Goal: Task Accomplishment & Management: Complete application form

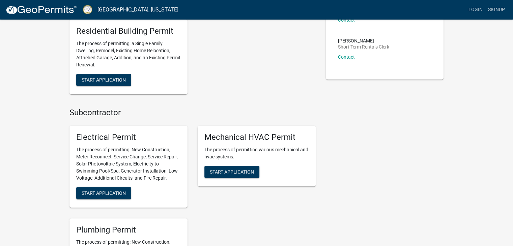
scroll to position [236, 0]
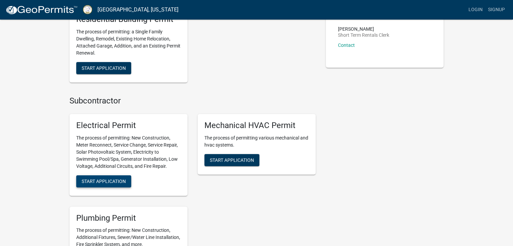
click at [117, 180] on span "Start Application" at bounding box center [104, 180] width 44 height 5
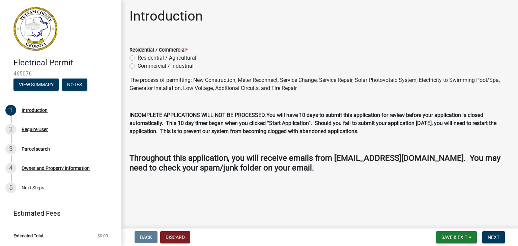
click at [137, 56] on label "Residential / Agricultural" at bounding box center [166, 58] width 59 height 8
click at [137, 56] on input "Residential / Agricultural" at bounding box center [139, 56] width 4 height 4
radio input "true"
click at [490, 236] on span "Next" at bounding box center [493, 237] width 12 height 5
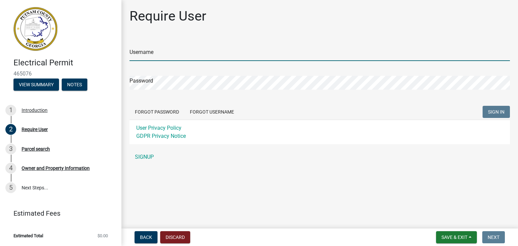
click at [189, 53] on input "Username" at bounding box center [319, 54] width 380 height 14
type input "jwillis10282015"
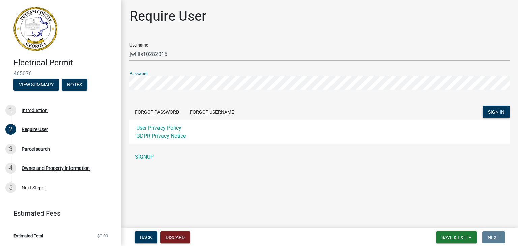
click at [482, 106] on button "SIGN IN" at bounding box center [495, 112] width 27 height 12
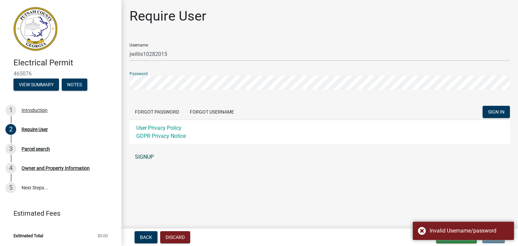
click at [149, 159] on link "SIGNUP" at bounding box center [319, 156] width 380 height 13
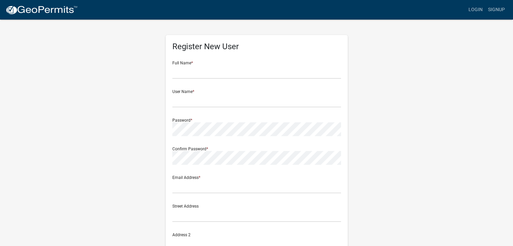
click at [252, 82] on form "Full Name * User Name * Password * Confirm Password * Email Address * Street Ad…" at bounding box center [256, 200] width 168 height 288
click at [252, 81] on form "Full Name * User Name * Password * Confirm Password * Email Address * Street Ad…" at bounding box center [256, 200] width 168 height 288
click at [252, 79] on form "Full Name * User Name * Password * Confirm Password * Email Address * Street Ad…" at bounding box center [256, 200] width 168 height 288
click at [252, 76] on input "text" at bounding box center [256, 72] width 168 height 14
type input "[PERSON_NAME]"
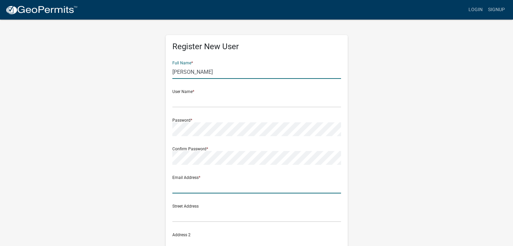
type input "[EMAIL_ADDRESS][DOMAIN_NAME]"
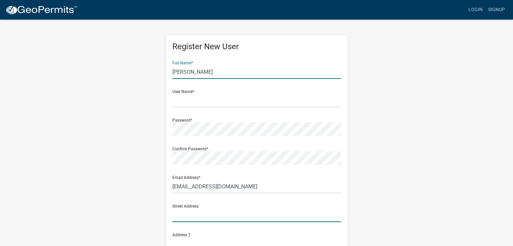
type input "[STREET_ADDRESS]"
type input "[PERSON_NAME]"
type input "GA"
type input "30253"
type input "6783470906"
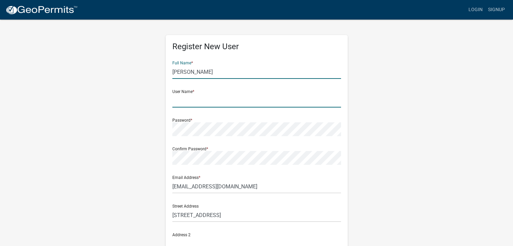
click at [210, 94] on input "text" at bounding box center [256, 101] width 168 height 14
drag, startPoint x: 209, startPoint y: 70, endPoint x: 193, endPoint y: 71, distance: 15.5
click at [193, 71] on input "[PERSON_NAME]" at bounding box center [256, 72] width 168 height 14
type input "[PERSON_NAME]"
click at [176, 100] on input "text" at bounding box center [256, 101] width 168 height 14
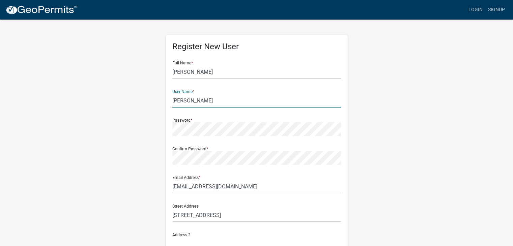
type input "[PERSON_NAME]"
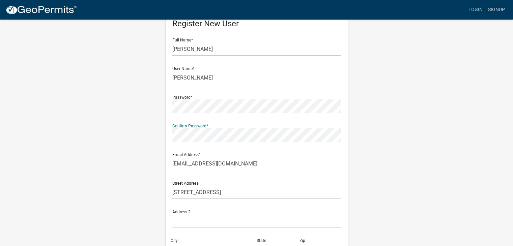
scroll to position [34, 0]
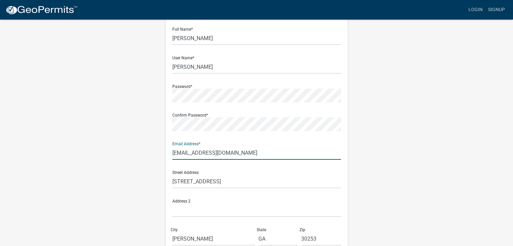
drag, startPoint x: 268, startPoint y: 149, endPoint x: 123, endPoint y: 162, distance: 144.8
click at [123, 162] on div "Register New User Full Name * [PERSON_NAME] User Name * [PERSON_NAME] Password …" at bounding box center [256, 165] width 384 height 361
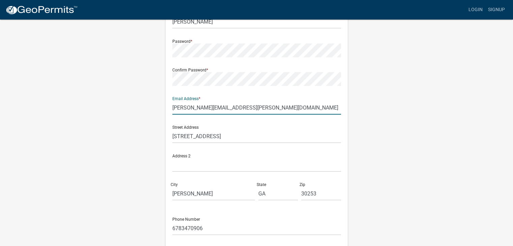
scroll to position [101, 0]
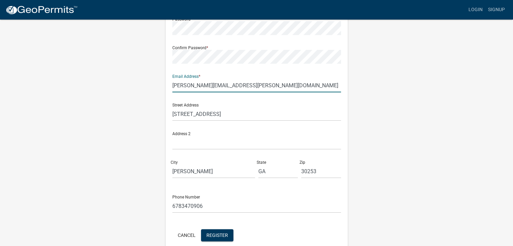
type input "[PERSON_NAME][EMAIL_ADDRESS][PERSON_NAME][DOMAIN_NAME]"
click at [238, 118] on input "[STREET_ADDRESS]" at bounding box center [256, 114] width 168 height 14
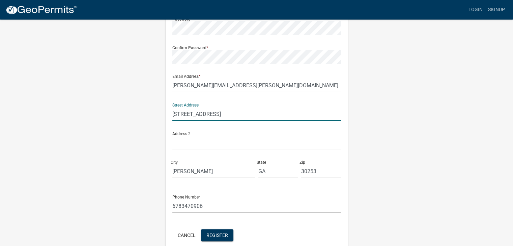
click at [238, 118] on input "[STREET_ADDRESS]" at bounding box center [256, 114] width 168 height 14
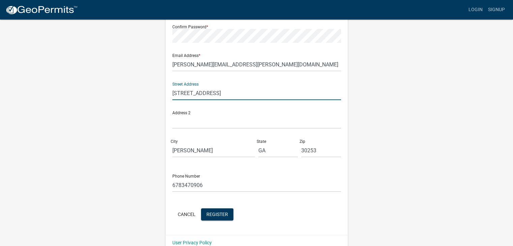
scroll to position [133, 0]
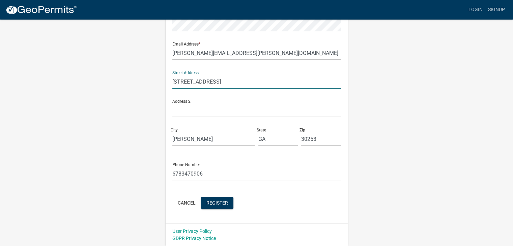
click at [257, 186] on form "Full Name * [PERSON_NAME] User Name * [PERSON_NAME] Password * Confirm Password…" at bounding box center [256, 66] width 168 height 288
click at [226, 200] on span "Register" at bounding box center [217, 202] width 22 height 5
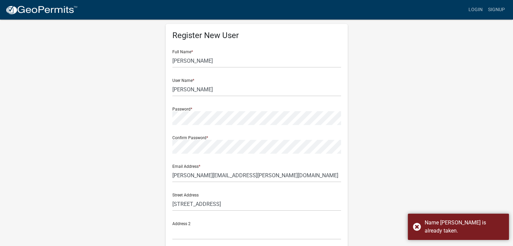
scroll to position [0, 0]
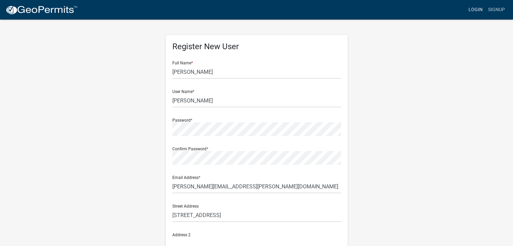
click at [479, 9] on link "Login" at bounding box center [475, 9] width 20 height 13
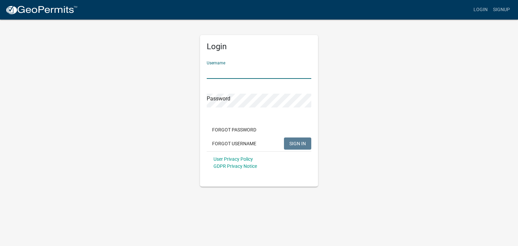
click at [246, 69] on input "Username" at bounding box center [259, 72] width 104 height 14
type input "jwillis10282015"
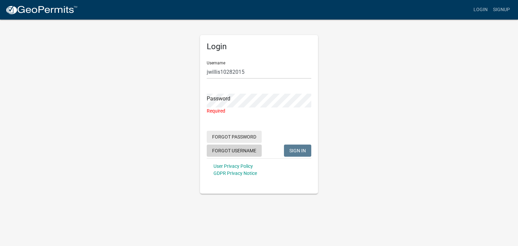
click at [226, 138] on div "Forgot Password Forgot Username SIGN IN" at bounding box center [259, 145] width 104 height 28
click at [225, 148] on button "Forgot Username" at bounding box center [234, 151] width 55 height 12
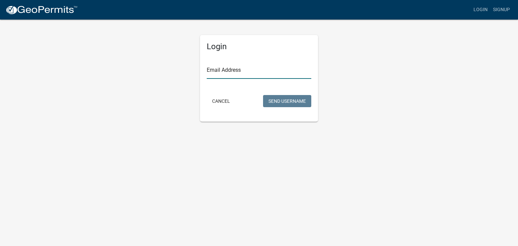
click at [251, 73] on input "Email Address" at bounding box center [259, 72] width 104 height 14
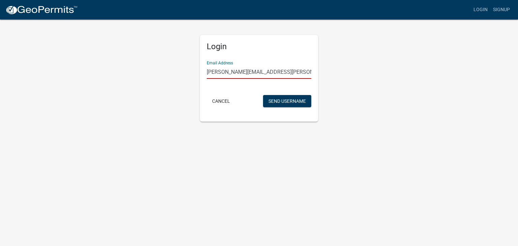
type input "[PERSON_NAME][EMAIL_ADDRESS][PERSON_NAME][DOMAIN_NAME]"
click at [263, 95] on button "Send Username" at bounding box center [287, 101] width 48 height 12
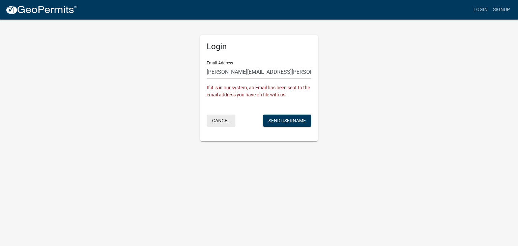
click at [221, 120] on button "Cancel" at bounding box center [221, 121] width 29 height 12
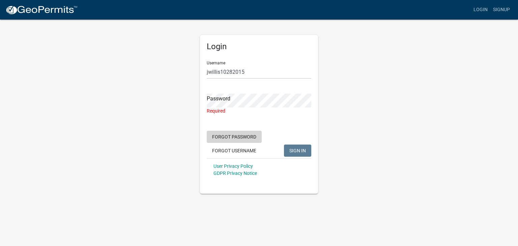
click at [240, 139] on button "Forgot Password" at bounding box center [234, 137] width 55 height 12
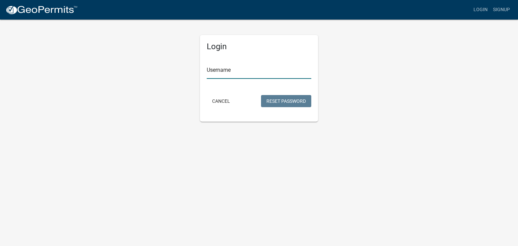
click at [226, 72] on input "Username" at bounding box center [259, 72] width 104 height 14
click at [236, 71] on input "jwillis" at bounding box center [259, 72] width 104 height 14
click at [261, 95] on button "Reset Password" at bounding box center [286, 101] width 50 height 12
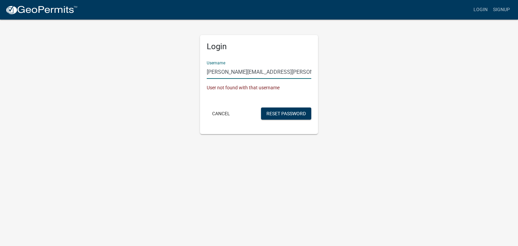
drag, startPoint x: 274, startPoint y: 73, endPoint x: 159, endPoint y: 79, distance: 115.0
click at [159, 79] on div "Login Username [PERSON_NAME][EMAIL_ADDRESS][PERSON_NAME][DOMAIN_NAME] User not …" at bounding box center [259, 76] width 384 height 115
click at [261, 107] on button "Reset Password" at bounding box center [286, 113] width 50 height 12
click at [286, 117] on button "Reset Password" at bounding box center [286, 113] width 50 height 12
click at [275, 76] on input "jwillis10282015" at bounding box center [259, 72] width 104 height 14
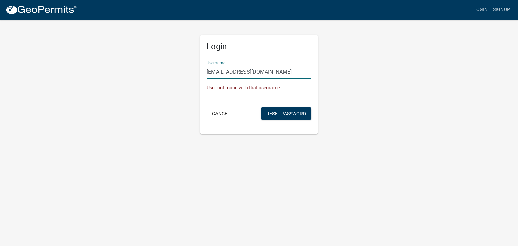
click at [261, 107] on button "Reset Password" at bounding box center [286, 113] width 50 height 12
click at [271, 116] on button "Reset Password" at bounding box center [286, 113] width 50 height 12
click at [278, 82] on form "Username [EMAIL_ADDRESS][DOMAIN_NAME] User not found with that username Cancel …" at bounding box center [259, 89] width 104 height 66
click at [281, 79] on form "Username [EMAIL_ADDRESS][DOMAIN_NAME] User not found with that username Cancel …" at bounding box center [259, 89] width 104 height 66
click at [283, 111] on button "Reset Password" at bounding box center [286, 113] width 50 height 12
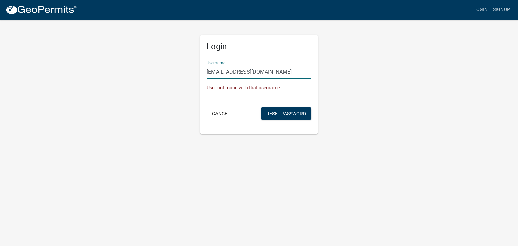
drag, startPoint x: 286, startPoint y: 73, endPoint x: 189, endPoint y: 76, distance: 97.1
click at [189, 76] on div "Login Username [EMAIL_ADDRESS][DOMAIN_NAME] User not found with that username C…" at bounding box center [259, 76] width 384 height 115
type input "[PERSON_NAME][EMAIL_ADDRESS][PERSON_NAME][DOMAIN_NAME]"
click at [261, 107] on button "Reset Password" at bounding box center [286, 113] width 50 height 12
click at [273, 117] on button "Reset Password" at bounding box center [286, 113] width 50 height 12
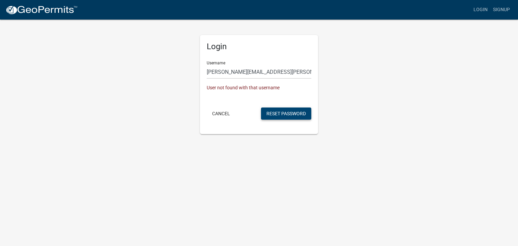
click at [273, 116] on button "Reset Password" at bounding box center [286, 113] width 50 height 12
click at [220, 107] on button "Cancel" at bounding box center [221, 113] width 29 height 12
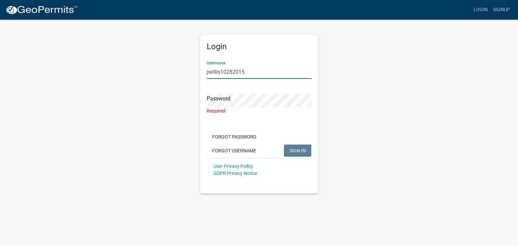
drag, startPoint x: 254, startPoint y: 72, endPoint x: 180, endPoint y: 71, distance: 74.1
click at [180, 71] on div "Login Username jwillis10282015 Password Required Forgot Password Forgot Usernam…" at bounding box center [259, 106] width 384 height 175
type input "j"
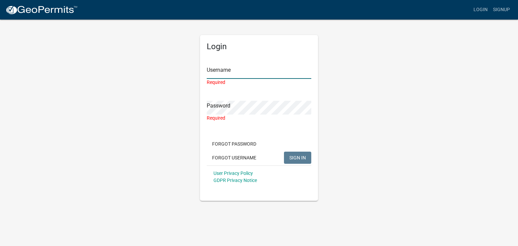
click at [240, 66] on input "Username" at bounding box center [259, 72] width 104 height 14
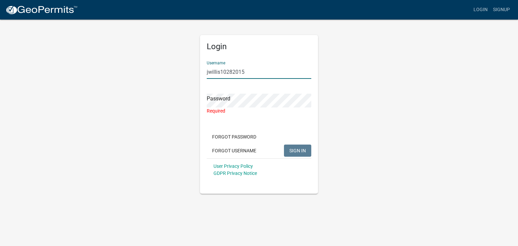
drag, startPoint x: 252, startPoint y: 70, endPoint x: 176, endPoint y: 71, distance: 76.5
click at [176, 71] on div "Login Username jwillis10282015 Password Required Forgot Password Forgot Usernam…" at bounding box center [259, 106] width 384 height 175
type input "[PERSON_NAME].[PERSON_NAME]"
drag, startPoint x: 255, startPoint y: 66, endPoint x: 178, endPoint y: 66, distance: 76.8
click at [178, 66] on div "Login Username [PERSON_NAME].[PERSON_NAME] Password Required Forgot Password Fo…" at bounding box center [259, 106] width 384 height 175
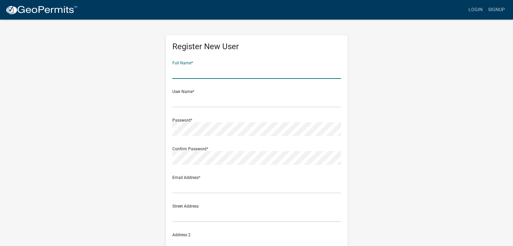
click at [292, 71] on input "text" at bounding box center [256, 72] width 168 height 14
type input "[PERSON_NAME]"
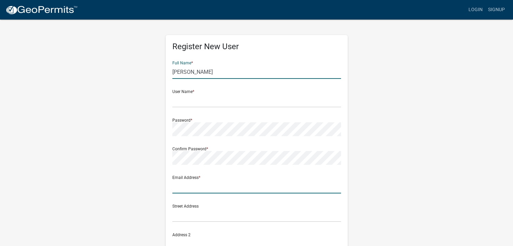
type input "[EMAIL_ADDRESS][DOMAIN_NAME]"
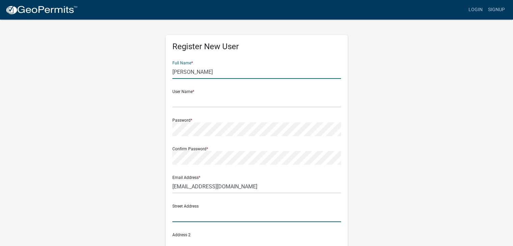
type input "[STREET_ADDRESS]"
type input "[PERSON_NAME]"
type input "GA"
type input "30253"
type input "6783470906"
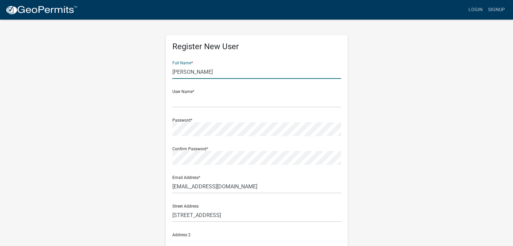
drag, startPoint x: 232, startPoint y: 74, endPoint x: 174, endPoint y: 74, distance: 58.0
click at [174, 74] on input "[PERSON_NAME]" at bounding box center [256, 72] width 168 height 14
click at [195, 78] on input "[PERSON_NAME]" at bounding box center [256, 72] width 168 height 14
click at [194, 73] on input "[PERSON_NAME]" at bounding box center [256, 72] width 168 height 14
click at [191, 70] on input "[PERSON_NAME]" at bounding box center [256, 72] width 168 height 14
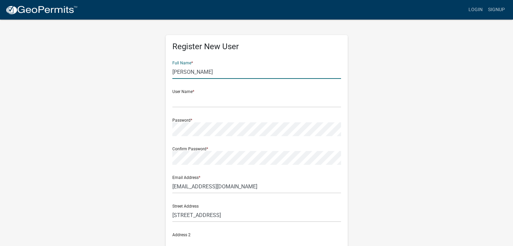
drag, startPoint x: 191, startPoint y: 69, endPoint x: 204, endPoint y: 70, distance: 13.5
click at [207, 72] on input "[PERSON_NAME]" at bounding box center [256, 72] width 168 height 14
type input "[PERSON_NAME]"
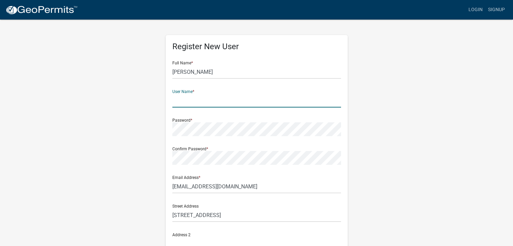
click at [198, 104] on input "text" at bounding box center [256, 101] width 168 height 14
paste input "[PERSON_NAME]"
click at [175, 103] on input "[PERSON_NAME]" at bounding box center [256, 101] width 168 height 14
type input "[PERSON_NAME]"
click at [179, 136] on form "Full Name * [PERSON_NAME] User Name * [PERSON_NAME] Password * Confirm Password…" at bounding box center [256, 200] width 168 height 288
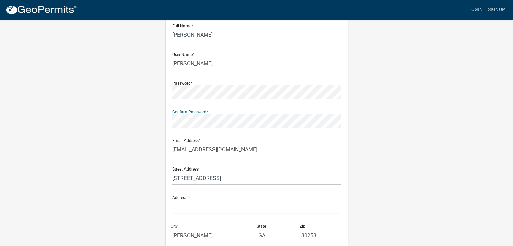
scroll to position [67, 0]
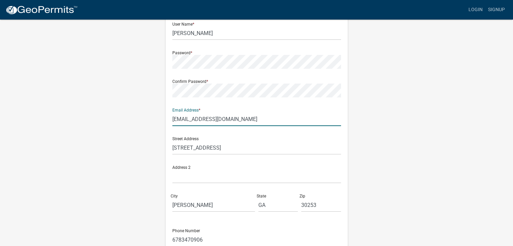
drag, startPoint x: 257, startPoint y: 119, endPoint x: 136, endPoint y: 127, distance: 121.2
click at [136, 127] on div "Register New User Full Name * [PERSON_NAME] User Name * [PERSON_NAME] Password …" at bounding box center [256, 131] width 384 height 361
type input "[PERSON_NAME][EMAIL_ADDRESS][PERSON_NAME][DOMAIN_NAME]"
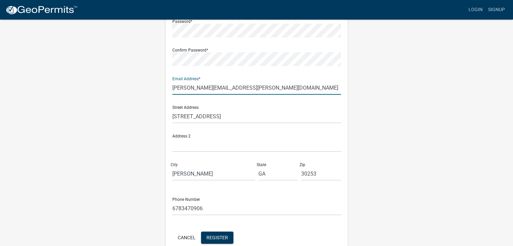
scroll to position [133, 0]
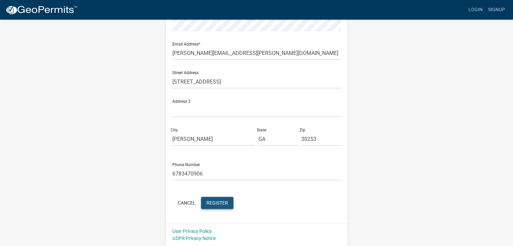
click at [230, 208] on button "Register" at bounding box center [217, 203] width 32 height 12
click at [225, 201] on span "Register" at bounding box center [217, 202] width 22 height 5
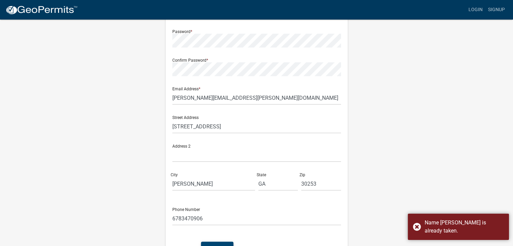
scroll to position [101, 0]
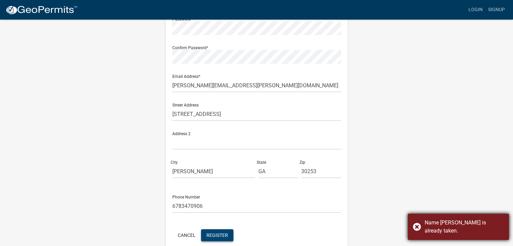
click at [418, 230] on div "Name [PERSON_NAME] is already taken." at bounding box center [457, 227] width 101 height 26
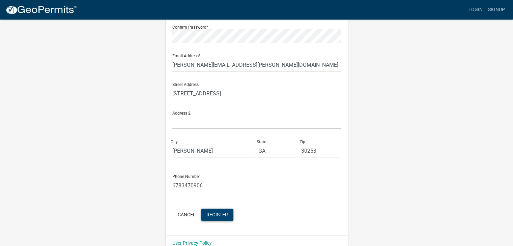
scroll to position [133, 0]
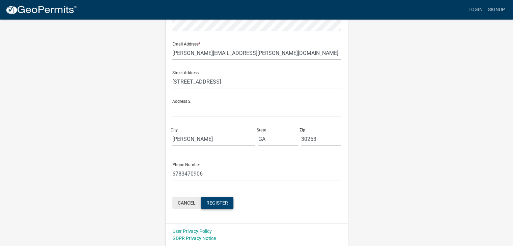
click at [195, 200] on button "Cancel" at bounding box center [186, 203] width 29 height 12
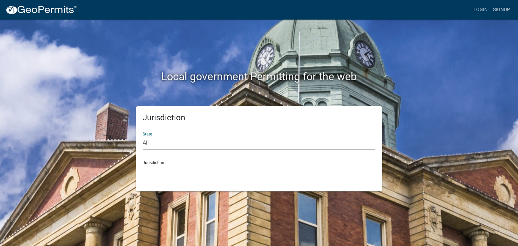
click at [241, 136] on select "All [US_STATE] [US_STATE] [US_STATE] [US_STATE] [US_STATE] [US_STATE] [US_STATE…" at bounding box center [259, 143] width 233 height 14
select select "[US_STATE]"
click at [143, 136] on select "All [US_STATE] [US_STATE] [US_STATE] [US_STATE] [US_STATE] [US_STATE] [US_STATE…" at bounding box center [259, 143] width 233 height 14
click at [214, 172] on select "[GEOGRAPHIC_DATA], [US_STATE][PERSON_NAME][GEOGRAPHIC_DATA], [US_STATE][PERSON_…" at bounding box center [259, 172] width 233 height 14
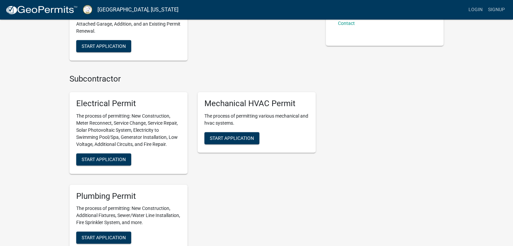
scroll to position [270, 0]
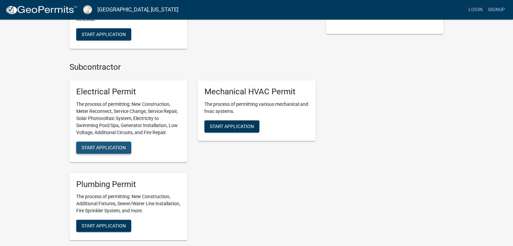
click at [115, 150] on button "Start Application" at bounding box center [103, 148] width 55 height 12
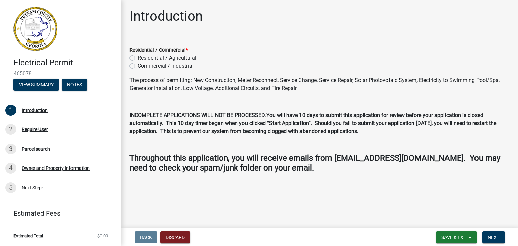
click at [139, 57] on label "Residential / Agricultural" at bounding box center [166, 58] width 59 height 8
click at [139, 57] on input "Residential / Agricultural" at bounding box center [139, 56] width 4 height 4
radio input "true"
click at [499, 239] on span "Next" at bounding box center [493, 237] width 12 height 5
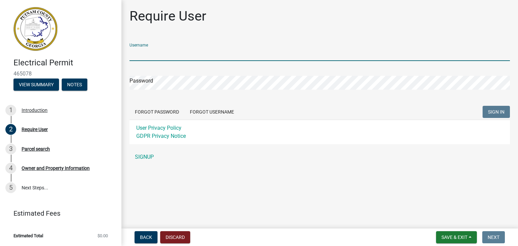
click at [156, 52] on input "Username" at bounding box center [319, 54] width 380 height 14
click at [152, 57] on input "Username" at bounding box center [319, 54] width 380 height 14
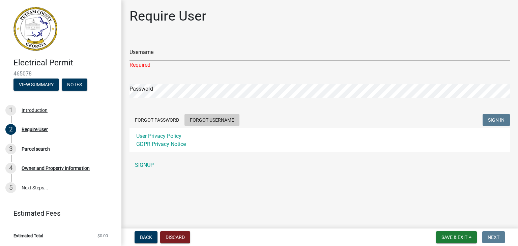
click at [203, 112] on form "Username Required Password Forgot Password Forgot Username SIGN IN User Privacy…" at bounding box center [319, 95] width 380 height 115
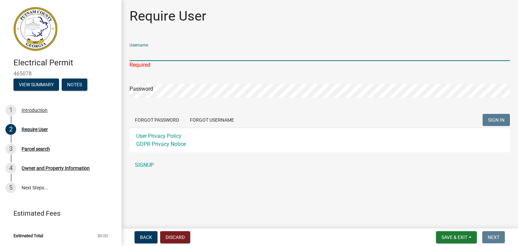
click at [181, 49] on input "Username" at bounding box center [319, 54] width 380 height 14
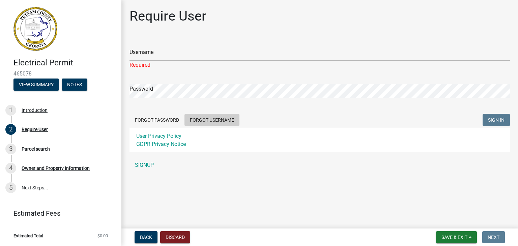
click at [193, 119] on button "Forgot Username" at bounding box center [211, 120] width 55 height 12
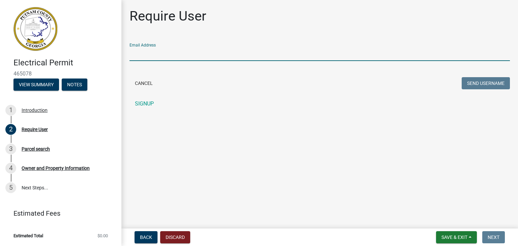
click at [175, 49] on input "Email Address" at bounding box center [319, 54] width 380 height 14
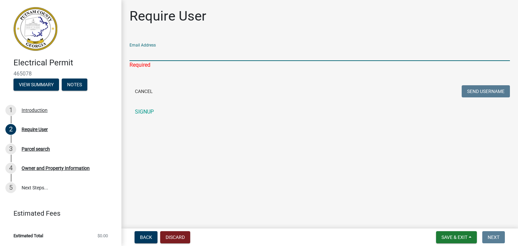
click at [229, 56] on input "Email Address" at bounding box center [319, 54] width 380 height 14
click at [191, 52] on input "Email Address" at bounding box center [319, 54] width 380 height 14
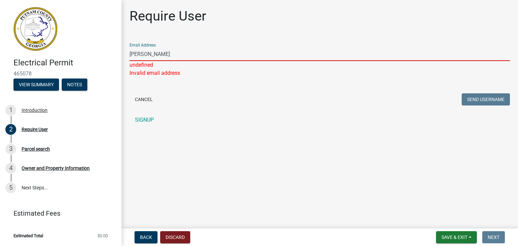
type input "[PERSON_NAME][EMAIL_ADDRESS][PERSON_NAME][DOMAIN_NAME]"
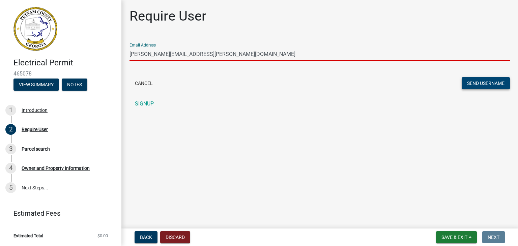
click at [468, 87] on button "Send Username" at bounding box center [485, 83] width 48 height 12
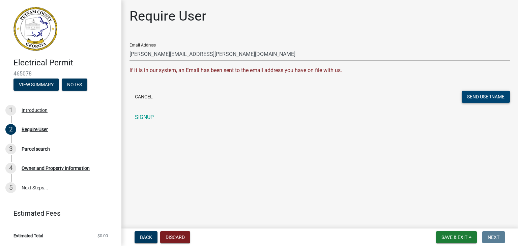
click at [463, 96] on button "Send Username" at bounding box center [485, 97] width 48 height 12
click at [471, 94] on button "Send Username" at bounding box center [485, 97] width 48 height 12
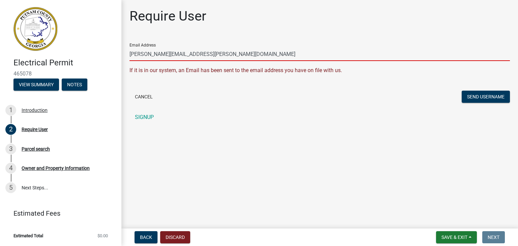
click at [182, 54] on input "[PERSON_NAME][EMAIL_ADDRESS][PERSON_NAME][DOMAIN_NAME]" at bounding box center [319, 54] width 380 height 14
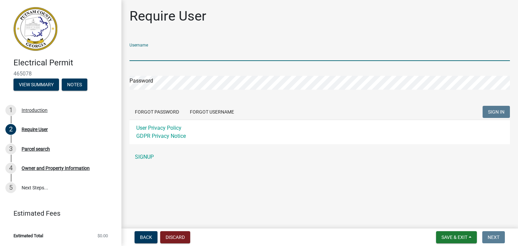
click at [214, 60] on input "Username" at bounding box center [319, 54] width 380 height 14
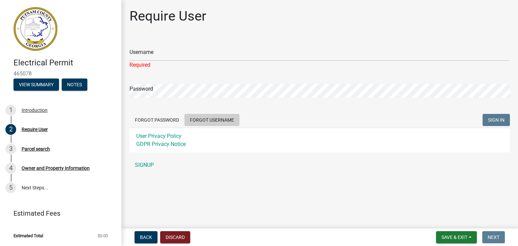
click at [203, 112] on form "Username Required Password Forgot Password Forgot Username SIGN IN User Privacy…" at bounding box center [319, 95] width 380 height 115
click at [193, 120] on button "Forgot Username" at bounding box center [211, 120] width 55 height 12
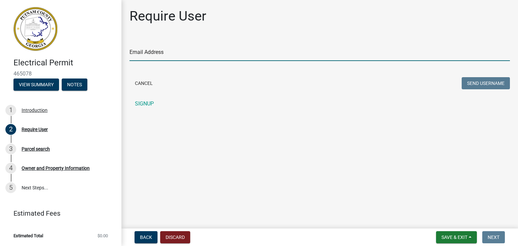
click at [188, 50] on input "Email Address" at bounding box center [319, 54] width 380 height 14
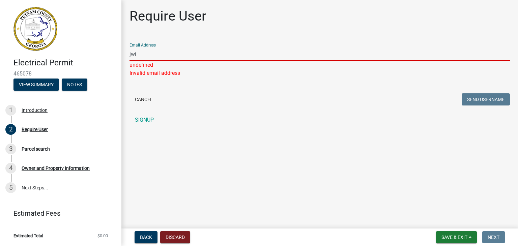
type input "[EMAIL_ADDRESS][DOMAIN_NAME]"
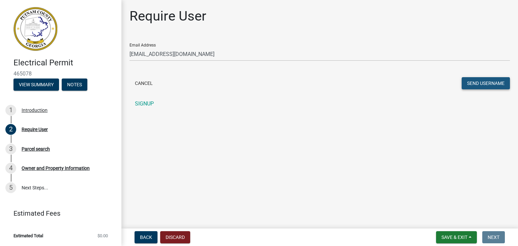
click at [479, 81] on button "Send Username" at bounding box center [485, 83] width 48 height 12
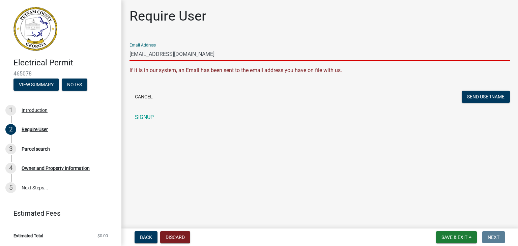
click at [225, 59] on input "[EMAIL_ADDRESS][DOMAIN_NAME]" at bounding box center [319, 54] width 380 height 14
